Goal: Task Accomplishment & Management: Complete application form

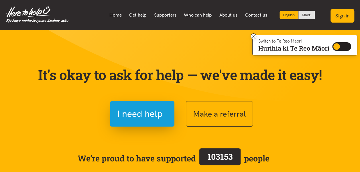
click at [345, 17] on button "Sign in" at bounding box center [342, 15] width 24 height 13
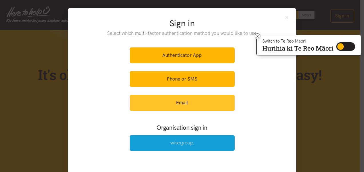
click at [192, 103] on link "Email" at bounding box center [182, 103] width 105 height 16
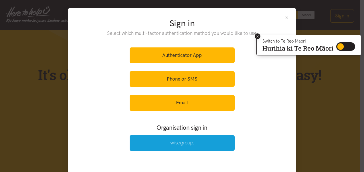
click at [258, 37] on icon at bounding box center [258, 36] width 4 height 4
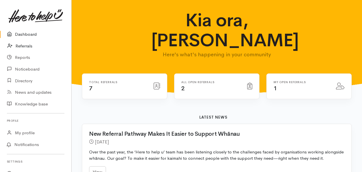
click at [29, 46] on link "Referrals" at bounding box center [35, 46] width 71 height 12
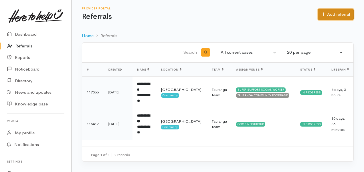
click at [340, 13] on link "Add referral" at bounding box center [336, 15] width 36 height 12
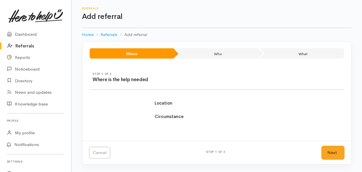
select select
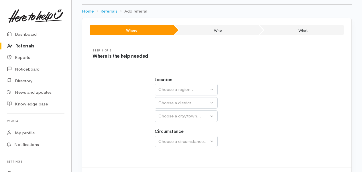
scroll to position [48, 0]
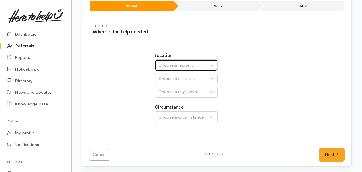
click at [190, 62] on button "Choose a region..." at bounding box center [186, 66] width 63 height 12
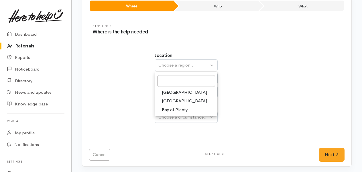
click at [195, 107] on link "Bay of Plenty" at bounding box center [186, 110] width 62 height 9
select select "4"
select select
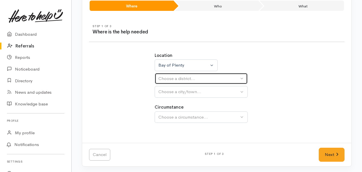
click at [202, 77] on div "Choose a district..." at bounding box center [198, 79] width 80 height 7
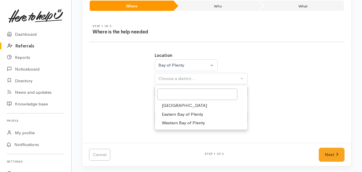
click at [185, 106] on link "[GEOGRAPHIC_DATA]" at bounding box center [201, 105] width 92 height 9
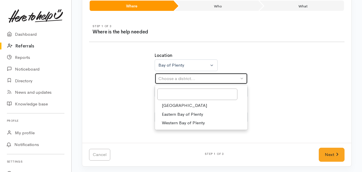
select select "6"
select select
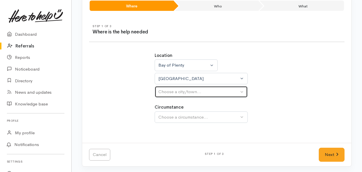
click at [223, 93] on div "Choose a city/town..." at bounding box center [198, 92] width 80 height 7
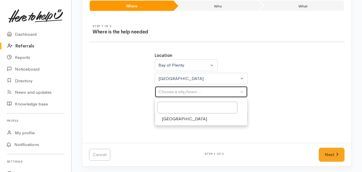
click at [223, 93] on div "Choose a city/town..." at bounding box center [198, 92] width 80 height 7
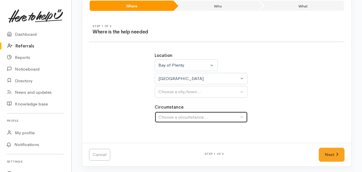
click at [243, 118] on button "Choose a circumstance..." at bounding box center [201, 118] width 93 height 12
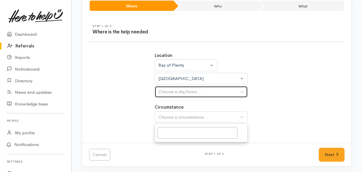
click at [222, 96] on button "Choose a city/town..." at bounding box center [201, 92] width 93 height 12
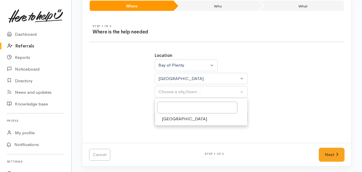
click at [169, 119] on span "[GEOGRAPHIC_DATA]" at bounding box center [184, 119] width 45 height 7
select select "4"
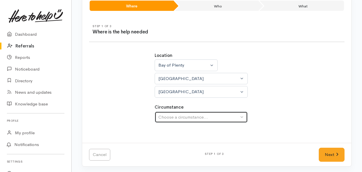
click at [196, 118] on div "Choose a circumstance..." at bounding box center [198, 117] width 80 height 7
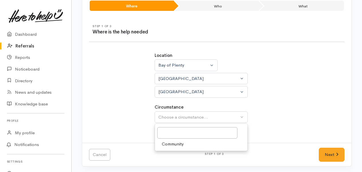
drag, startPoint x: 175, startPoint y: 146, endPoint x: 308, endPoint y: 157, distance: 134.1
click at [175, 146] on span "Community" at bounding box center [173, 144] width 22 height 7
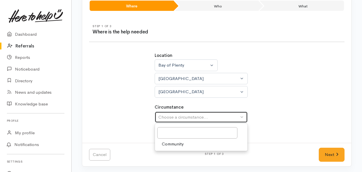
select select "2"
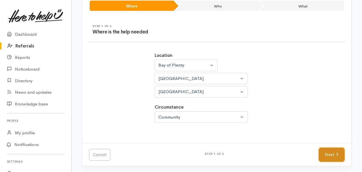
click at [330, 159] on link "Next" at bounding box center [331, 155] width 26 height 14
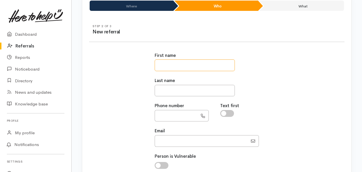
click at [175, 66] on input "text" at bounding box center [195, 66] width 80 height 12
type input "*****"
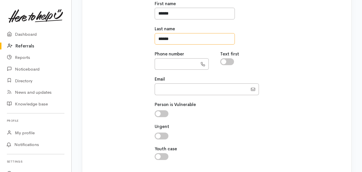
scroll to position [105, 0]
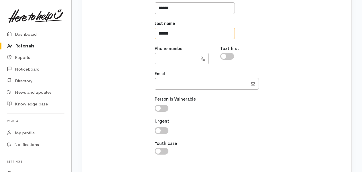
type input "*****"
click at [175, 58] on input "text" at bounding box center [176, 59] width 43 height 12
click at [165, 54] on input "text" at bounding box center [176, 59] width 43 height 12
paste input "**********"
type input "**********"
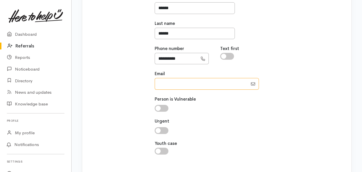
click at [171, 82] on input "Email" at bounding box center [201, 84] width 93 height 12
click at [164, 82] on input "Email" at bounding box center [201, 84] width 93 height 12
paste input "ebonyeyes_777@yahoo.com"
type input "ebonyeyes_777@yahoo.com"
click at [244, 109] on div at bounding box center [217, 108] width 124 height 7
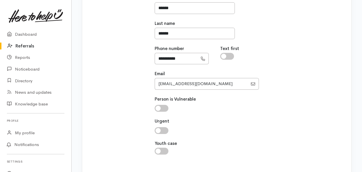
click at [159, 106] on input "checkbox" at bounding box center [162, 108] width 14 height 7
checkbox input "true"
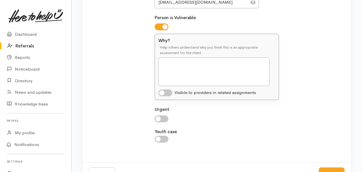
scroll to position [177, 0]
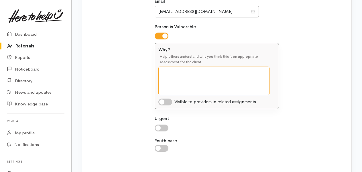
click at [171, 68] on textarea "Why?" at bounding box center [213, 81] width 111 height 29
type textarea "Multiple health issues"
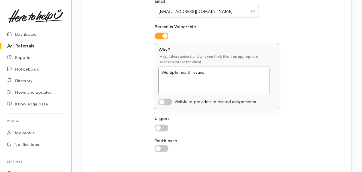
click at [160, 126] on input "checkbox" at bounding box center [162, 128] width 14 height 7
checkbox input "true"
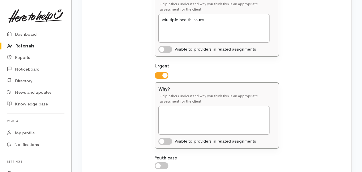
scroll to position [235, 0]
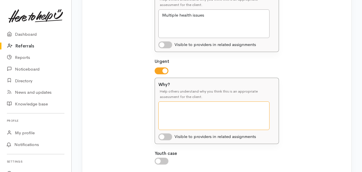
click at [206, 110] on textarea "Why?" at bounding box center [213, 116] width 111 height 29
type textarea "H"
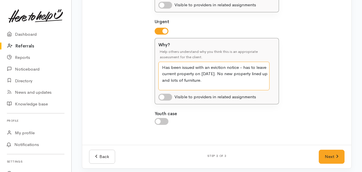
scroll to position [276, 0]
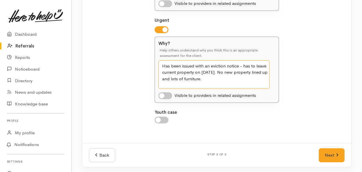
click at [199, 77] on textarea "Has been issued with an eviction notice - has to leave current property on 18th…" at bounding box center [213, 74] width 111 height 29
type textarea "Has been issued with an eviction notice - has to leave current property on 18th…"
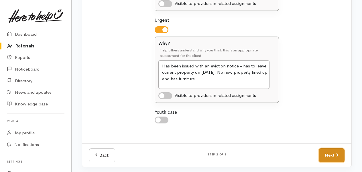
click at [335, 155] on link "Next" at bounding box center [331, 156] width 26 height 14
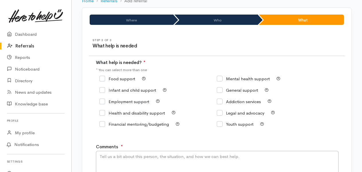
scroll to position [69, 0]
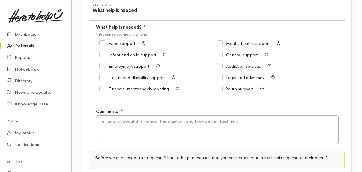
click at [219, 54] on input "General support" at bounding box center [237, 55] width 41 height 4
checkbox input "true"
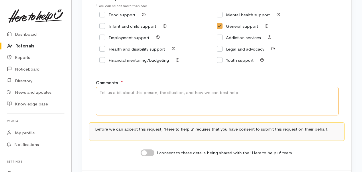
click at [143, 92] on textarea "Comments" at bounding box center [217, 101] width 242 height 29
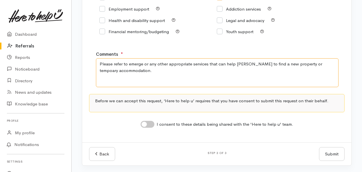
scroll to position [127, 0]
type textarea "Please refer to emerge or any other appropriate services that can help [PERSON_…"
click at [148, 125] on input "I consent to these details being shared with the 'Here to help u' team." at bounding box center [147, 124] width 14 height 7
checkbox input "true"
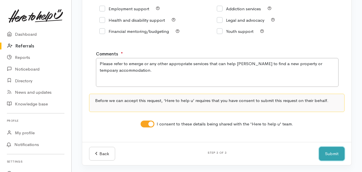
click at [336, 155] on button "Submit" at bounding box center [331, 154] width 25 height 14
